Goal: Obtain resource: Download file/media

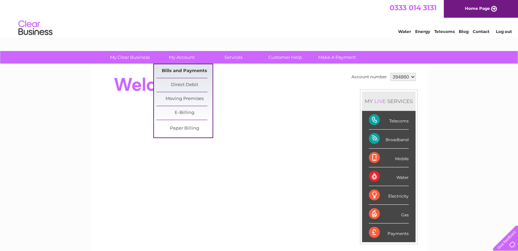
click at [185, 72] on link "Bills and Payments" at bounding box center [184, 71] width 56 height 14
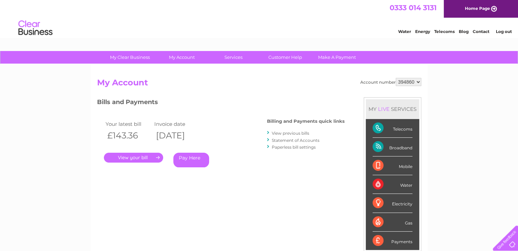
click at [135, 157] on link "." at bounding box center [133, 158] width 59 height 10
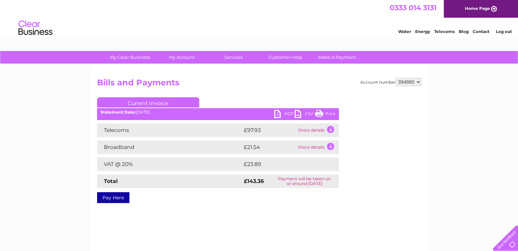
click at [278, 112] on link "PDF" at bounding box center [284, 115] width 20 height 10
click at [505, 31] on link "Log out" at bounding box center [504, 31] width 16 height 5
